Goal: Task Accomplishment & Management: Manage account settings

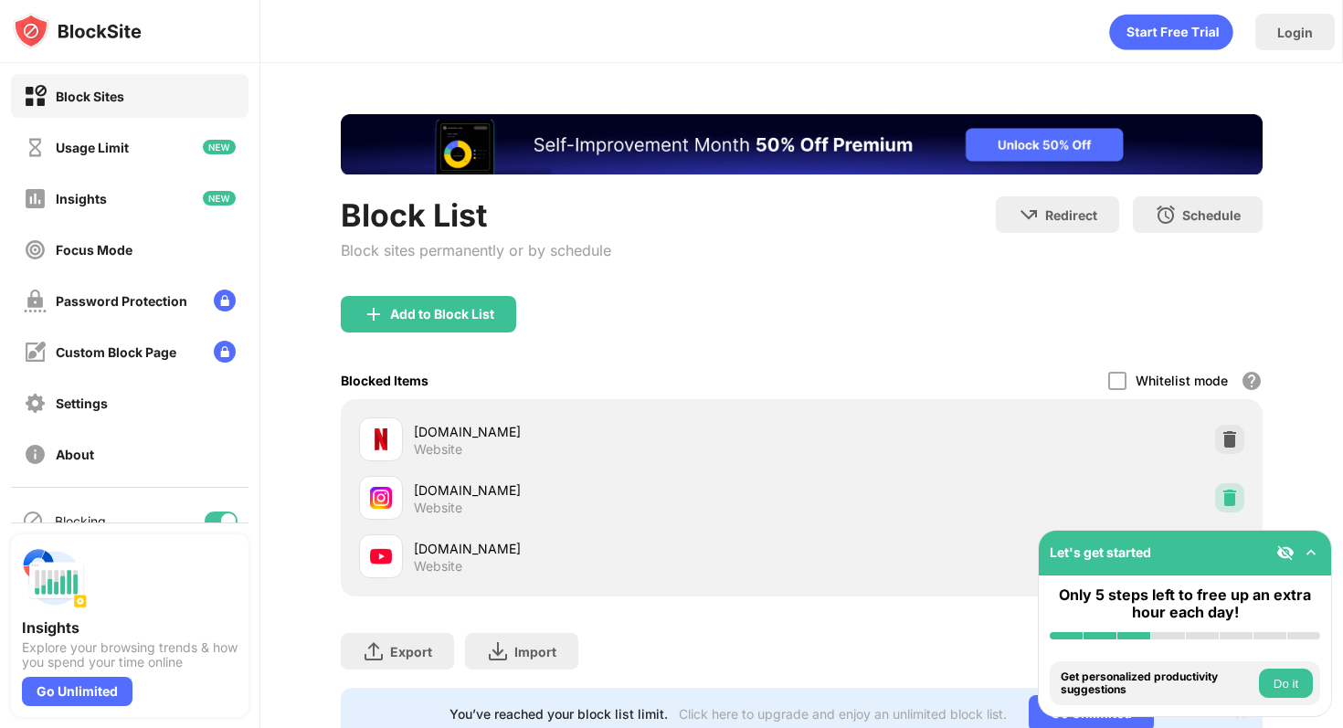
click at [1221, 490] on img at bounding box center [1230, 498] width 18 height 18
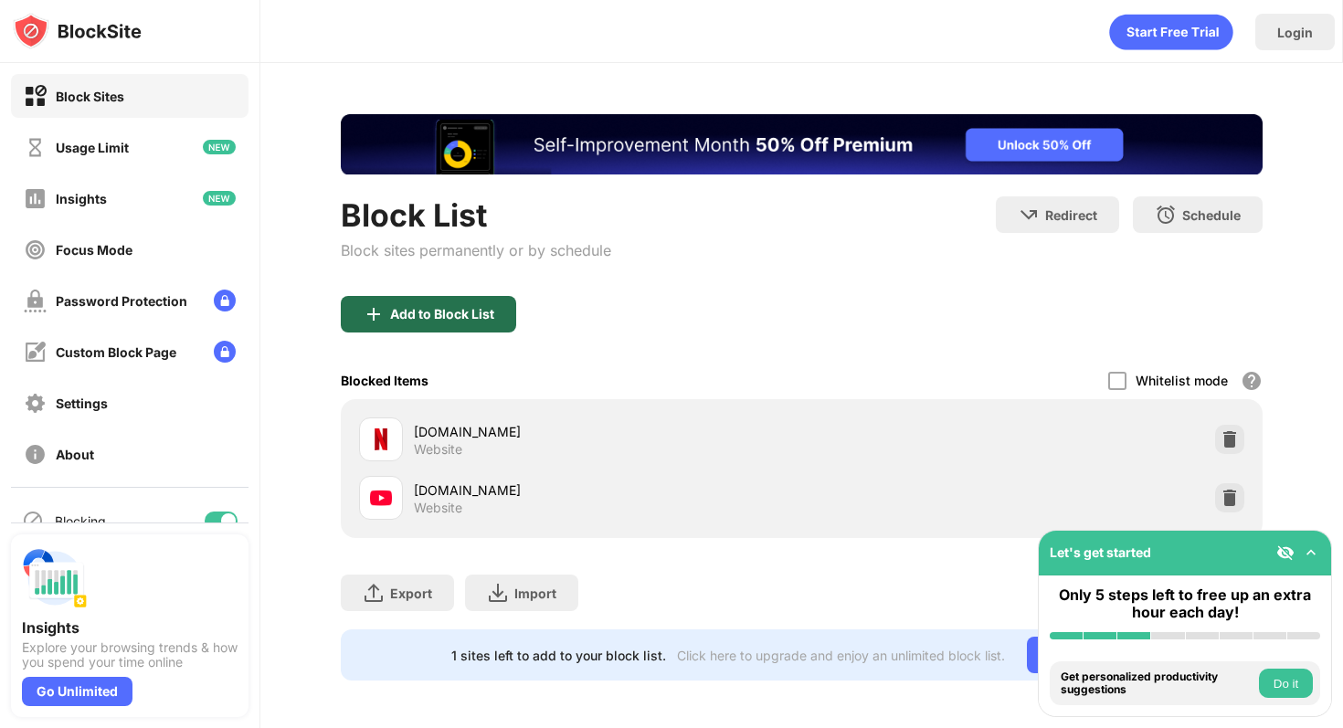
click at [456, 304] on div "Add to Block List" at bounding box center [428, 314] width 175 height 37
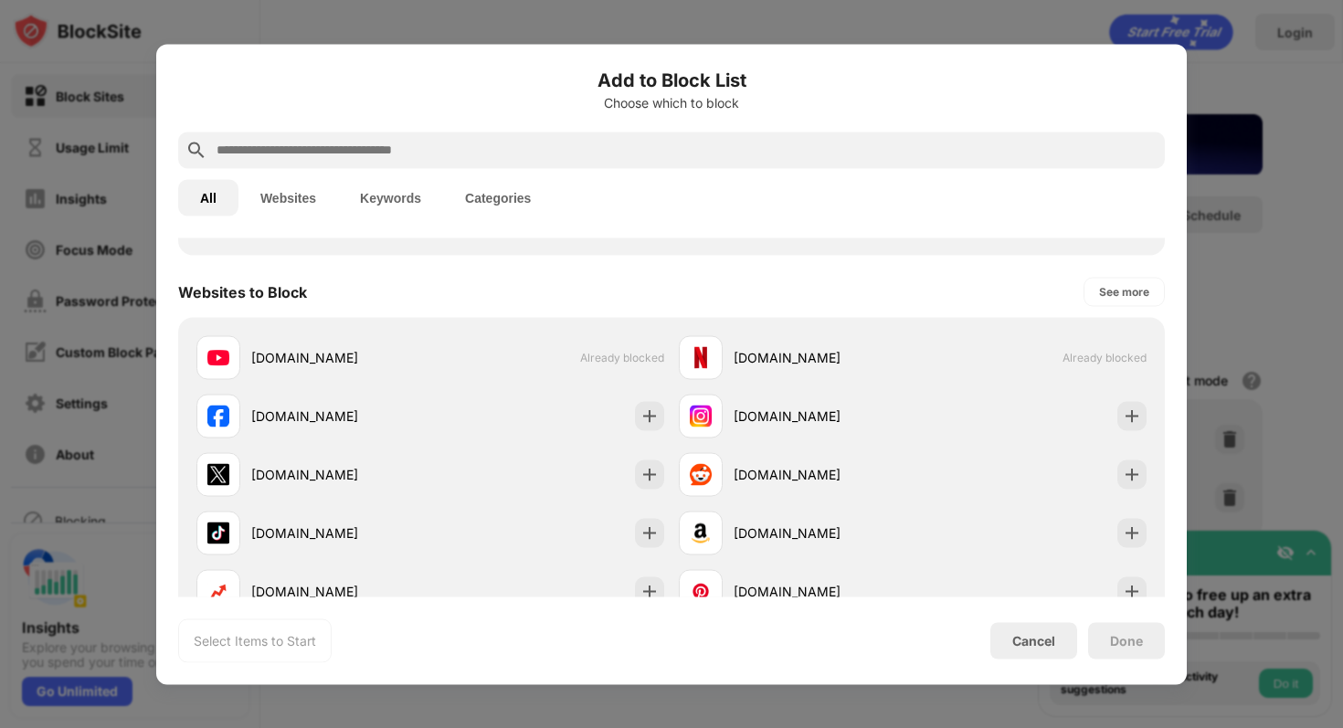
scroll to position [265, 0]
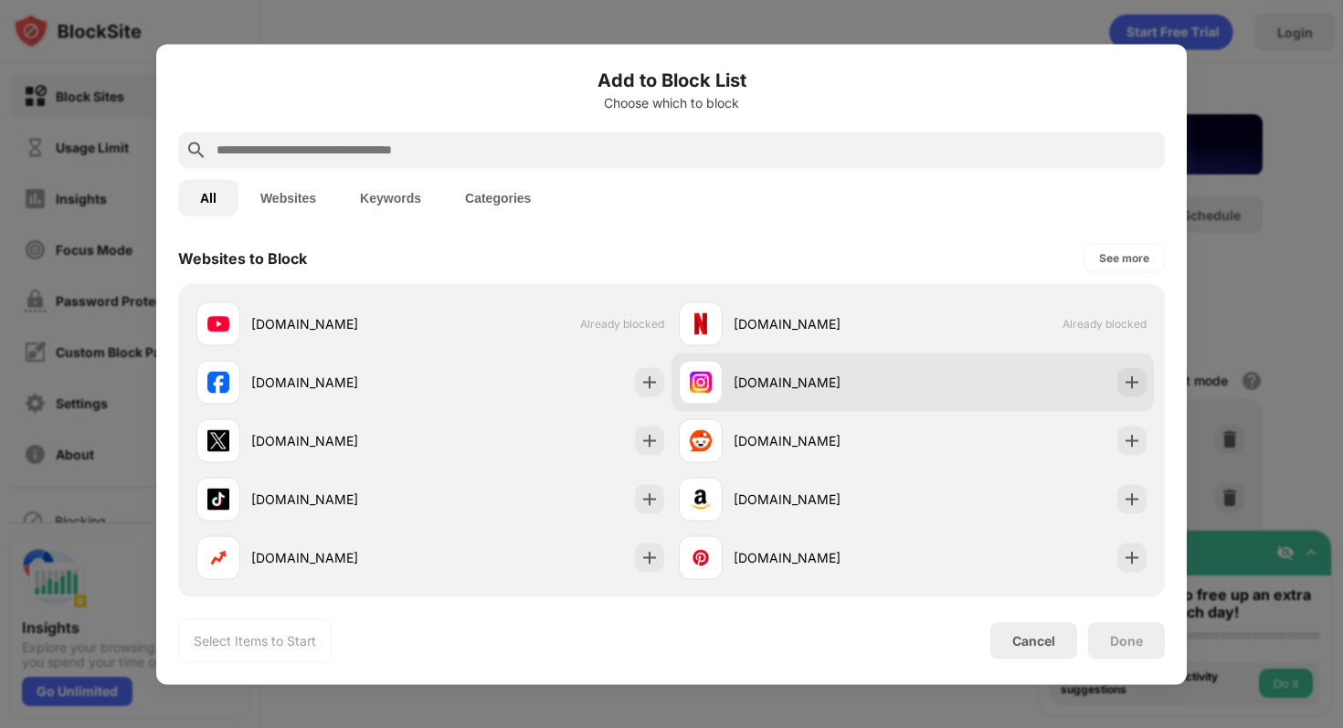
click at [749, 395] on div "[DOMAIN_NAME]" at bounding box center [796, 382] width 234 height 44
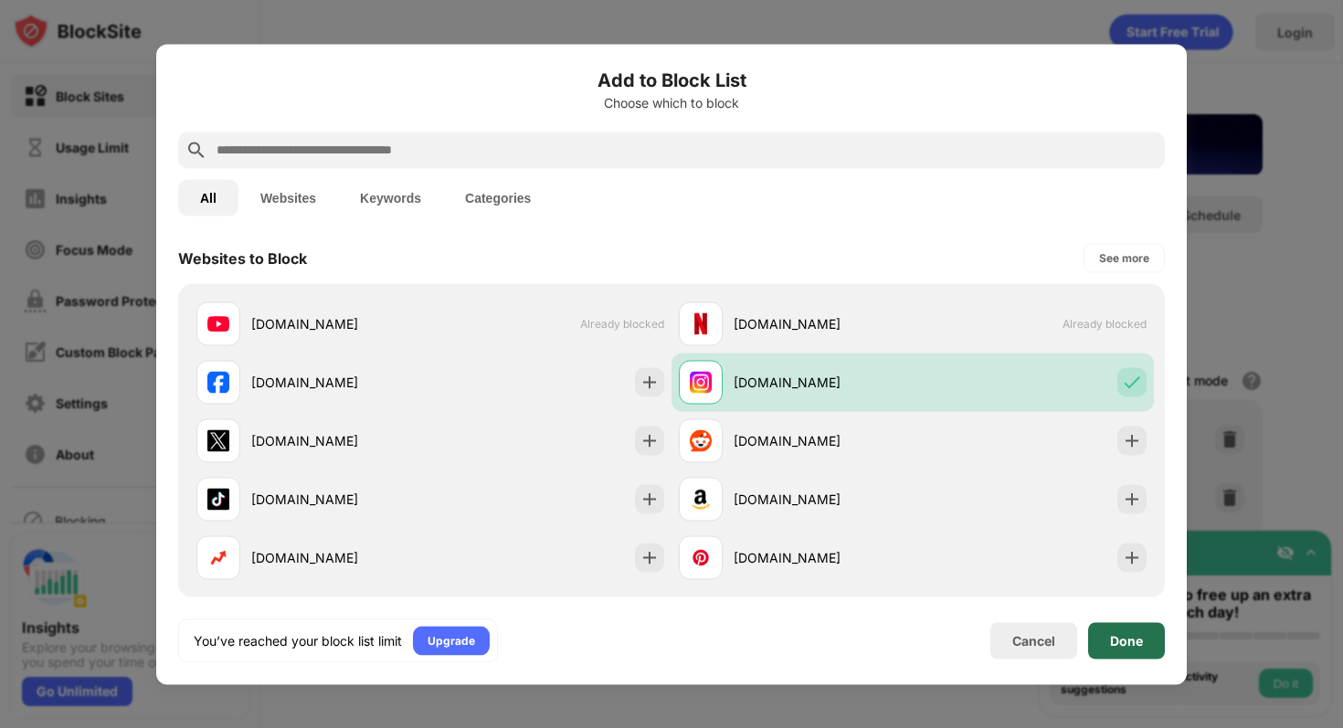
click at [1125, 642] on div "Done" at bounding box center [1126, 640] width 33 height 15
